Goal: Navigation & Orientation: Find specific page/section

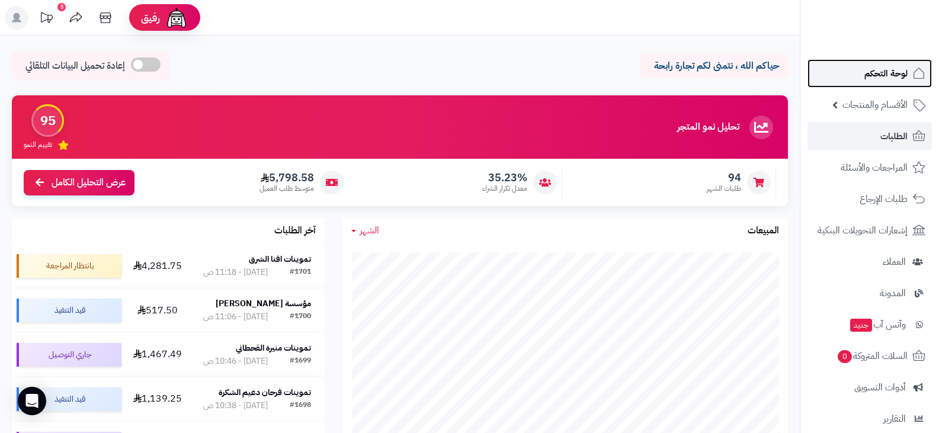
click at [864, 77] on link "لوحة التحكم" at bounding box center [870, 73] width 124 height 28
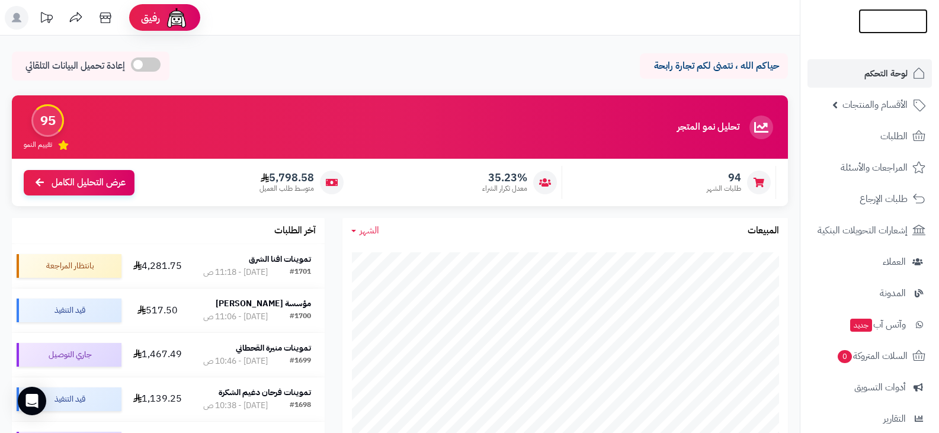
click at [881, 33] on img at bounding box center [893, 45] width 69 height 25
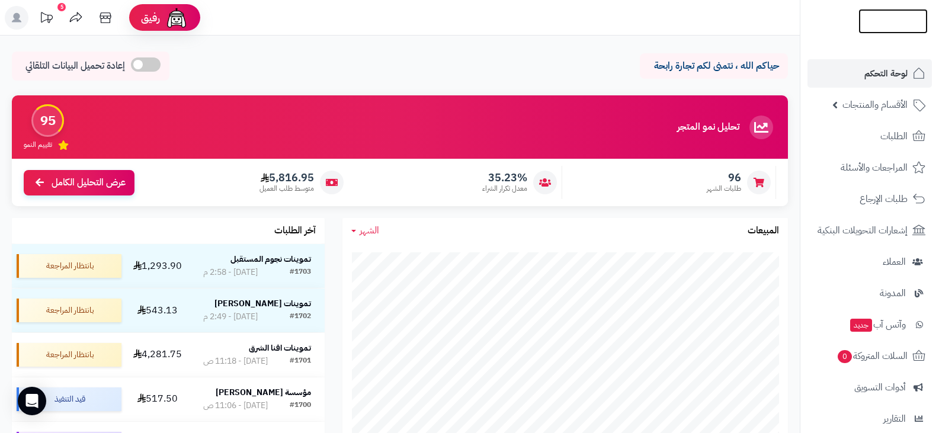
click at [882, 31] on img at bounding box center [893, 43] width 69 height 25
